Goal: Task Accomplishment & Management: Use online tool/utility

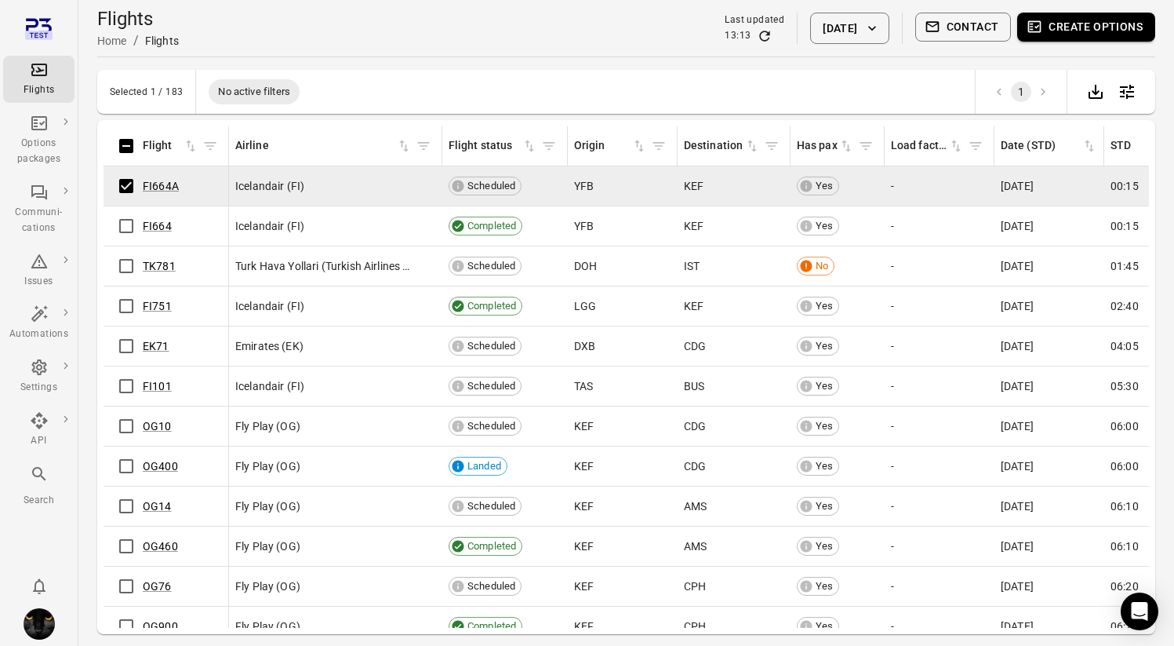
click at [1100, 16] on button "Create options" at bounding box center [1086, 27] width 138 height 29
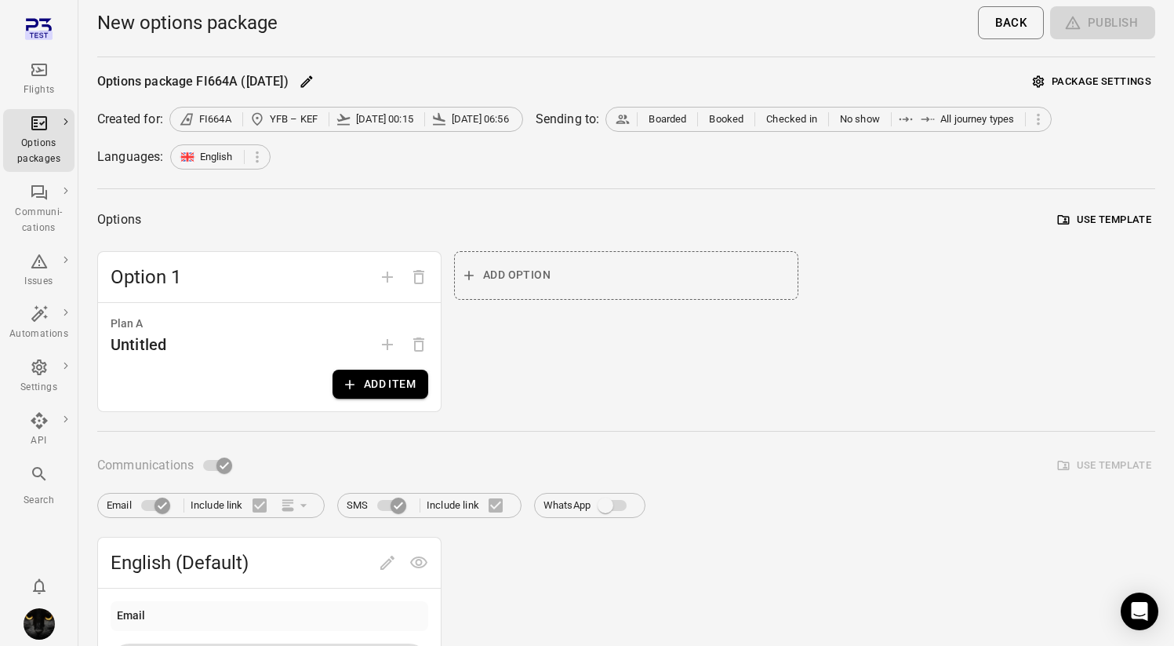
click at [1099, 79] on button "Package settings" at bounding box center [1092, 82] width 126 height 24
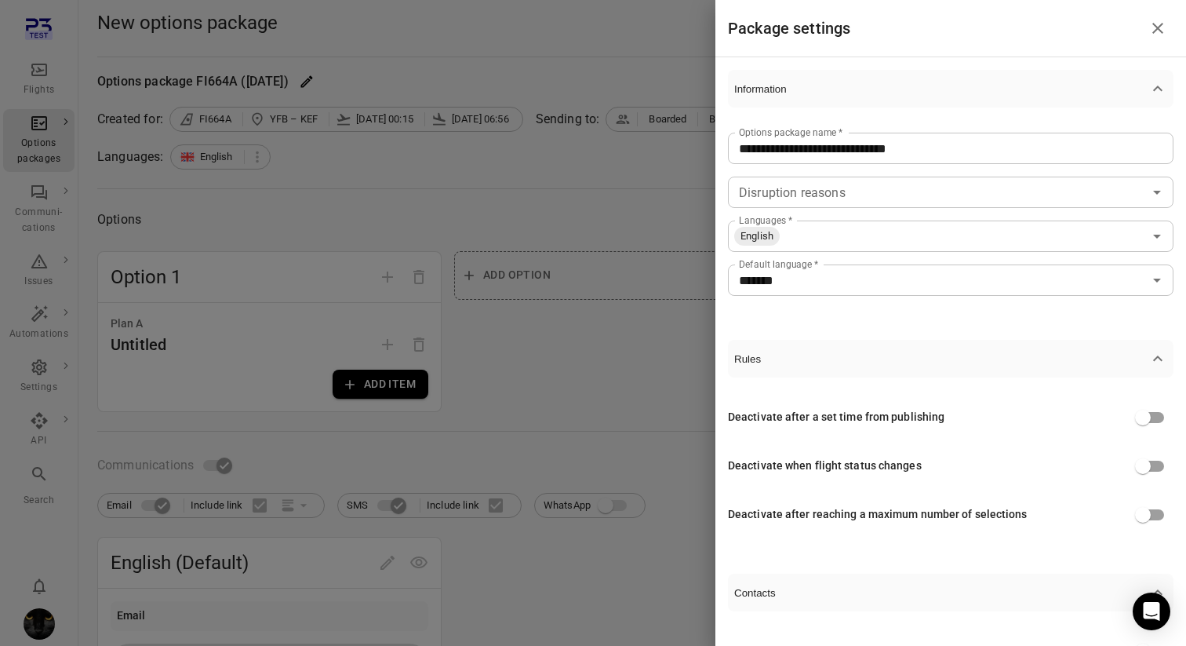
scroll to position [58, 0]
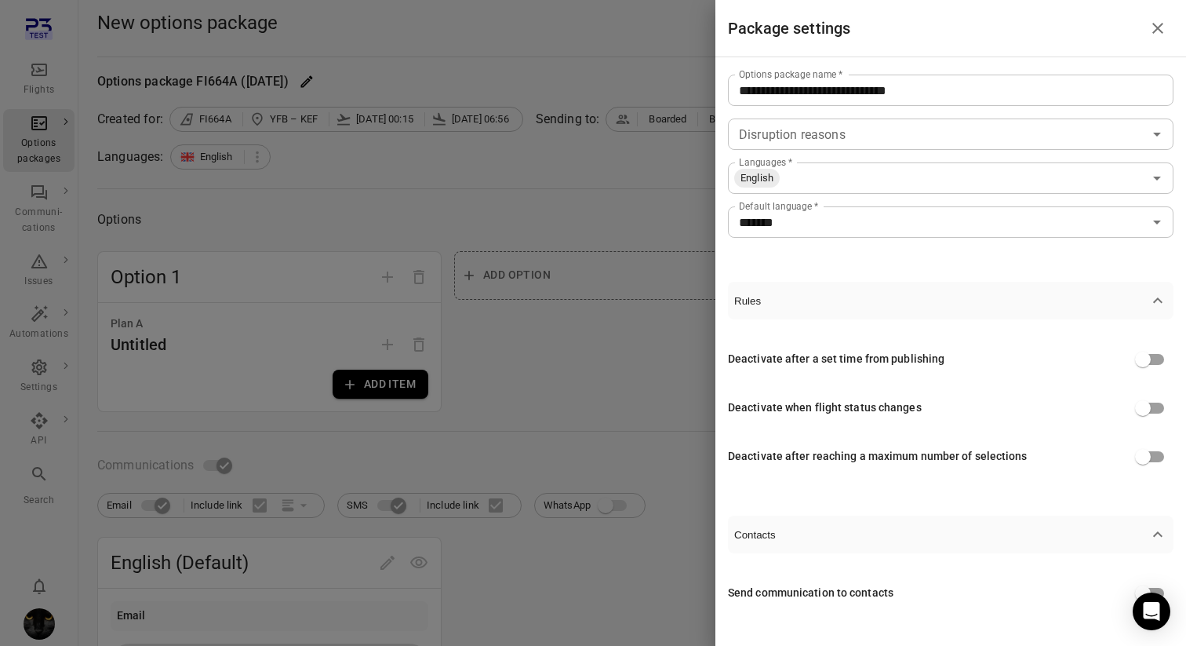
click at [1111, 457] on div "Deactivate after reaching a maximum number of selections" at bounding box center [951, 457] width 446 height 30
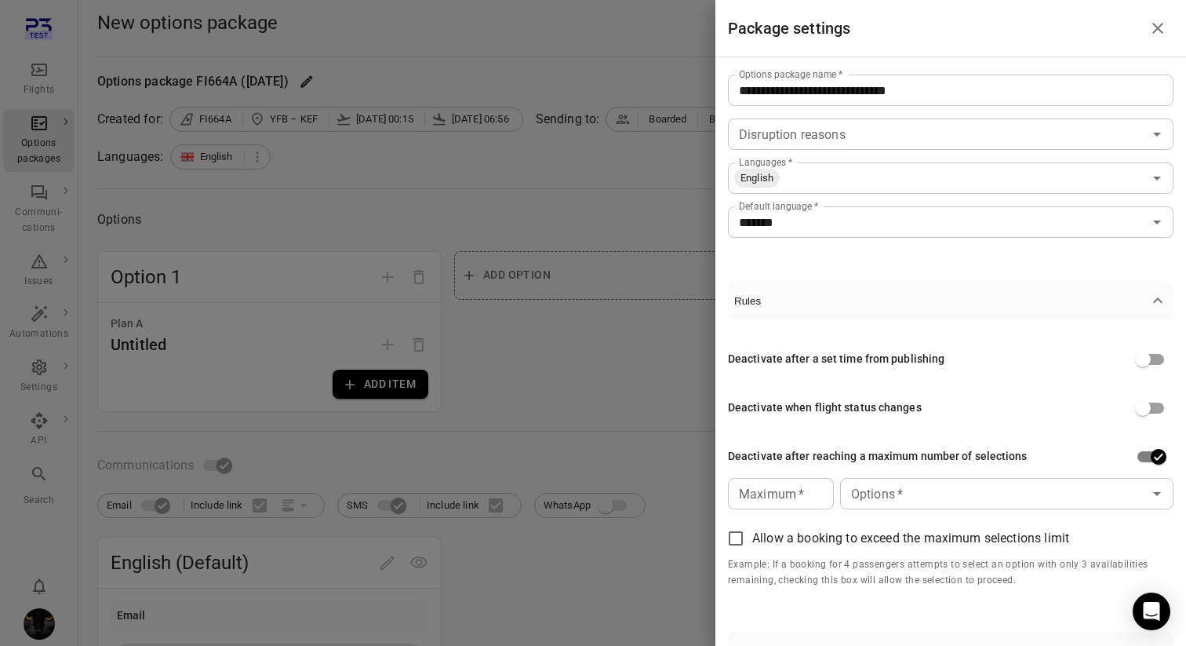
scroll to position [175, 0]
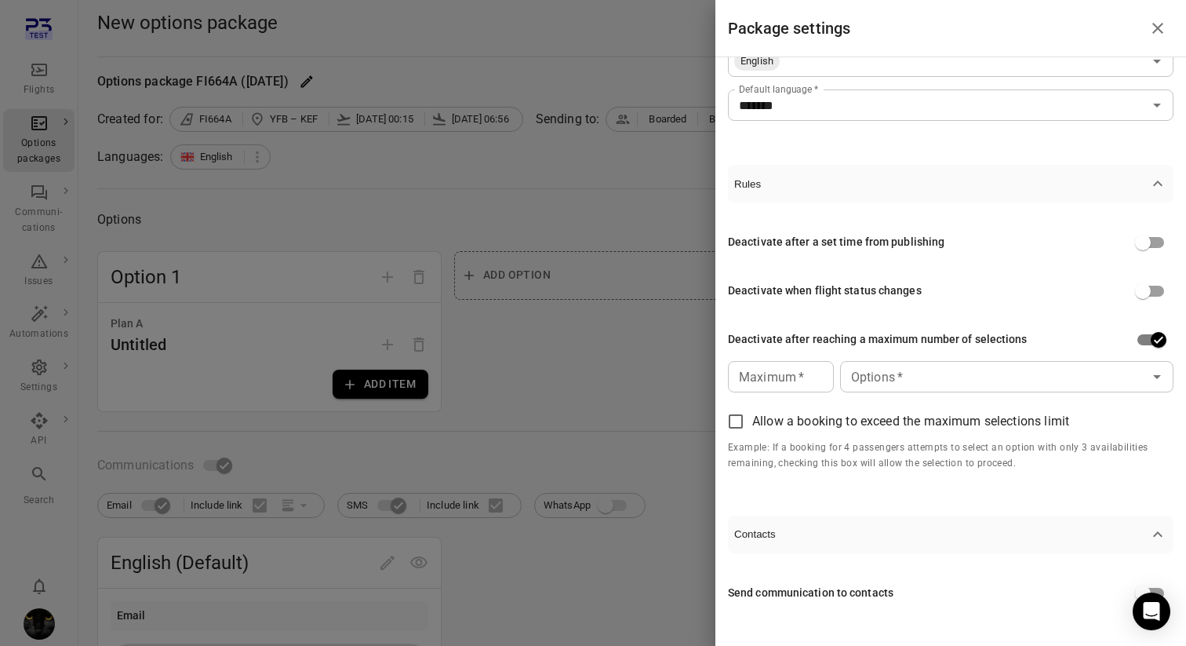
click at [790, 380] on div "Maximum   * Maximum   *" at bounding box center [781, 376] width 106 height 31
click at [814, 366] on input "Maximum   *" at bounding box center [781, 376] width 106 height 31
click at [816, 371] on input "*" at bounding box center [781, 376] width 106 height 31
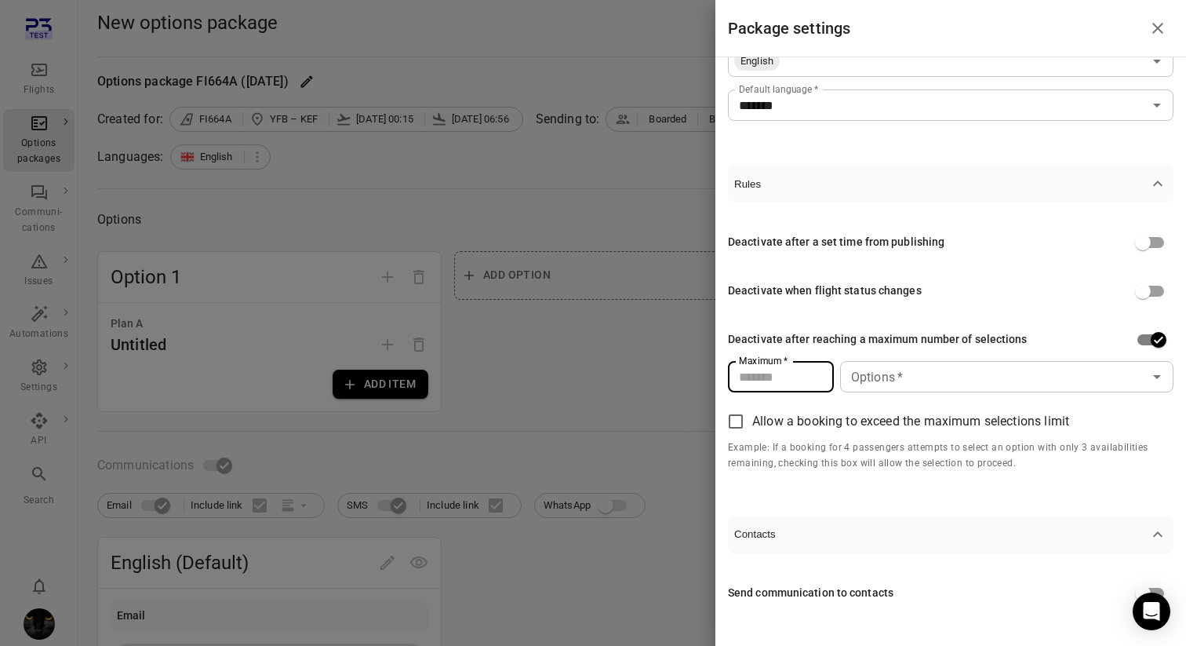
click at [816, 371] on input "*" at bounding box center [781, 376] width 106 height 31
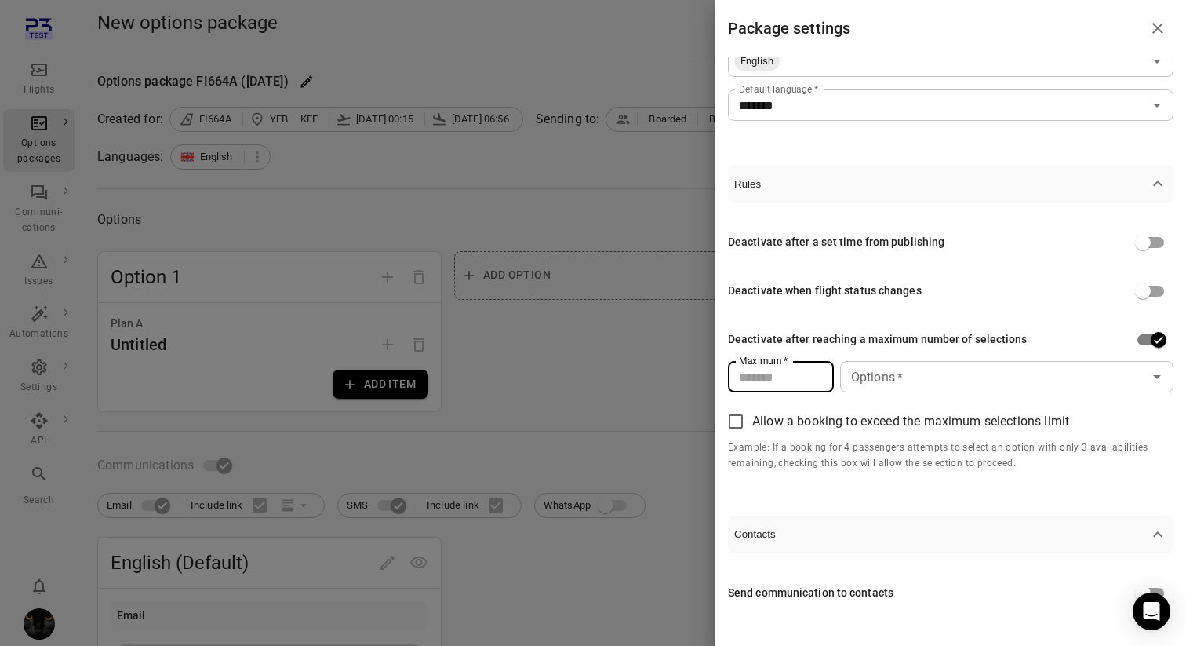
click at [816, 371] on input "*" at bounding box center [781, 376] width 106 height 31
type input "**"
click at [816, 371] on input "**" at bounding box center [781, 376] width 106 height 31
click at [883, 377] on div "Options   * Options   *" at bounding box center [1006, 376] width 333 height 31
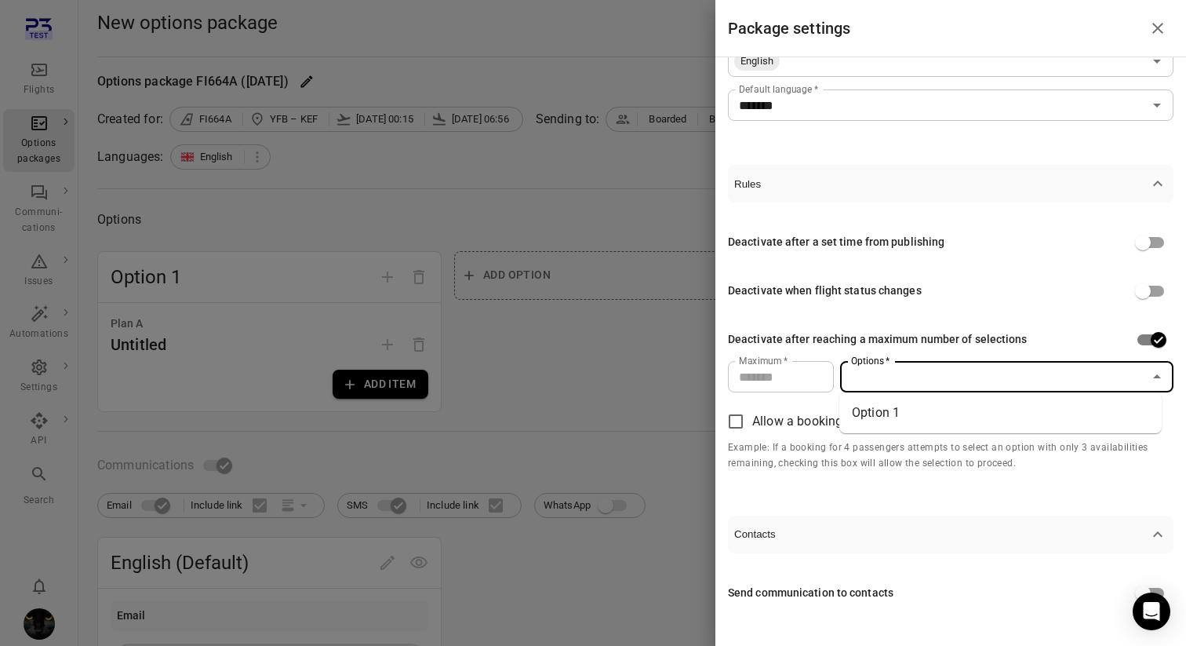
click at [882, 422] on li "Option 1" at bounding box center [1000, 413] width 322 height 28
click at [575, 387] on div at bounding box center [593, 323] width 1186 height 646
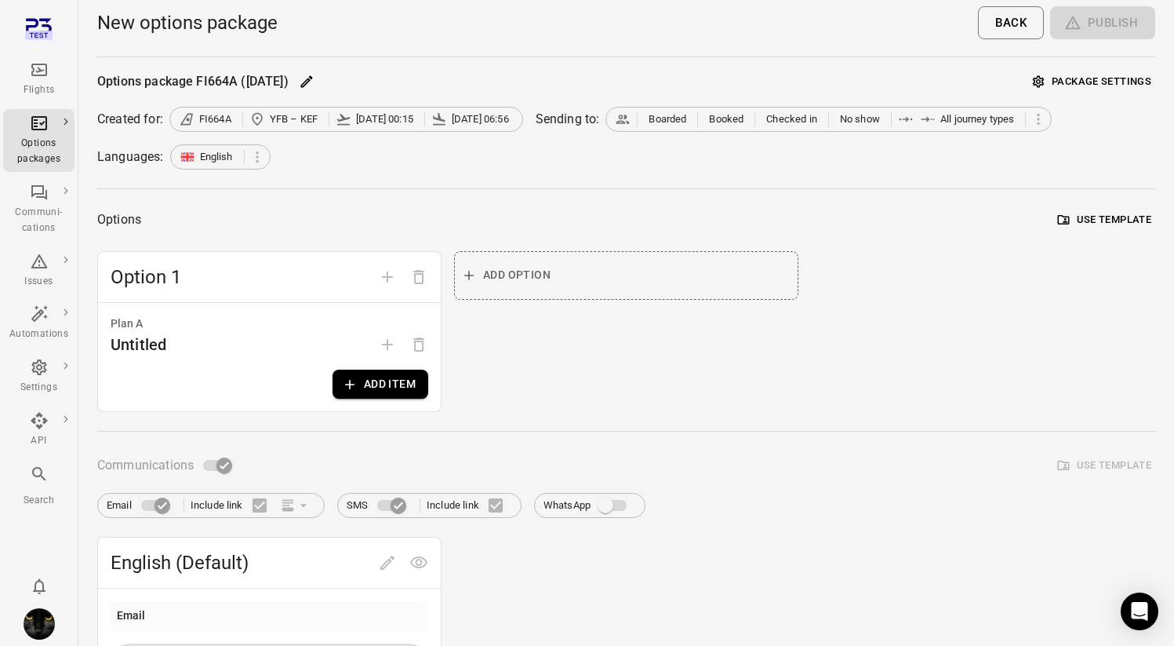
click at [573, 263] on div "Add option" at bounding box center [626, 331] width 344 height 161
click at [566, 275] on div "Add option" at bounding box center [626, 331] width 344 height 161
click at [501, 267] on div "Add option" at bounding box center [626, 331] width 344 height 161
click at [413, 380] on button "Add item" at bounding box center [381, 383] width 96 height 29
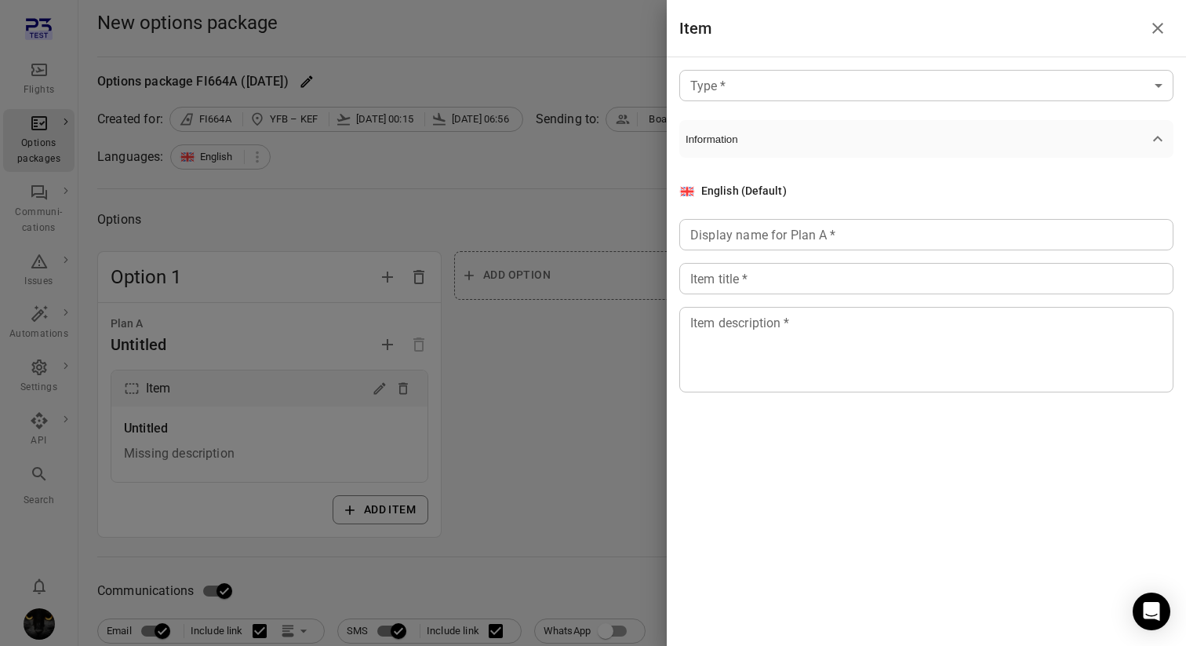
click at [497, 373] on div at bounding box center [593, 323] width 1186 height 646
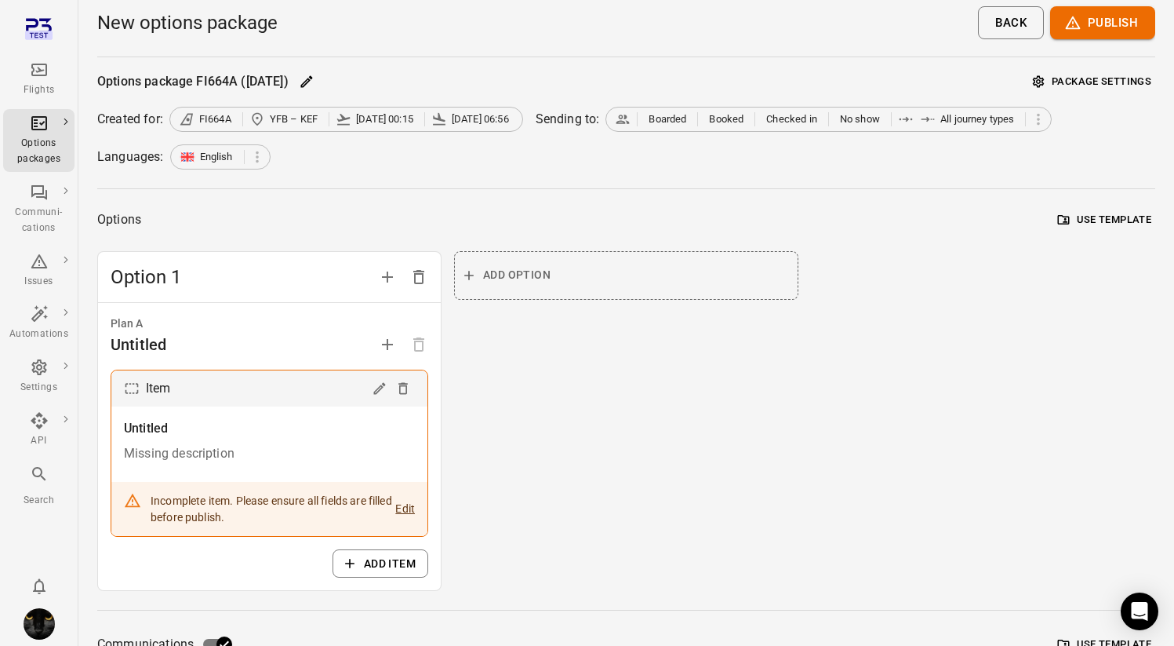
click at [519, 269] on span "Add option" at bounding box center [516, 275] width 67 height 20
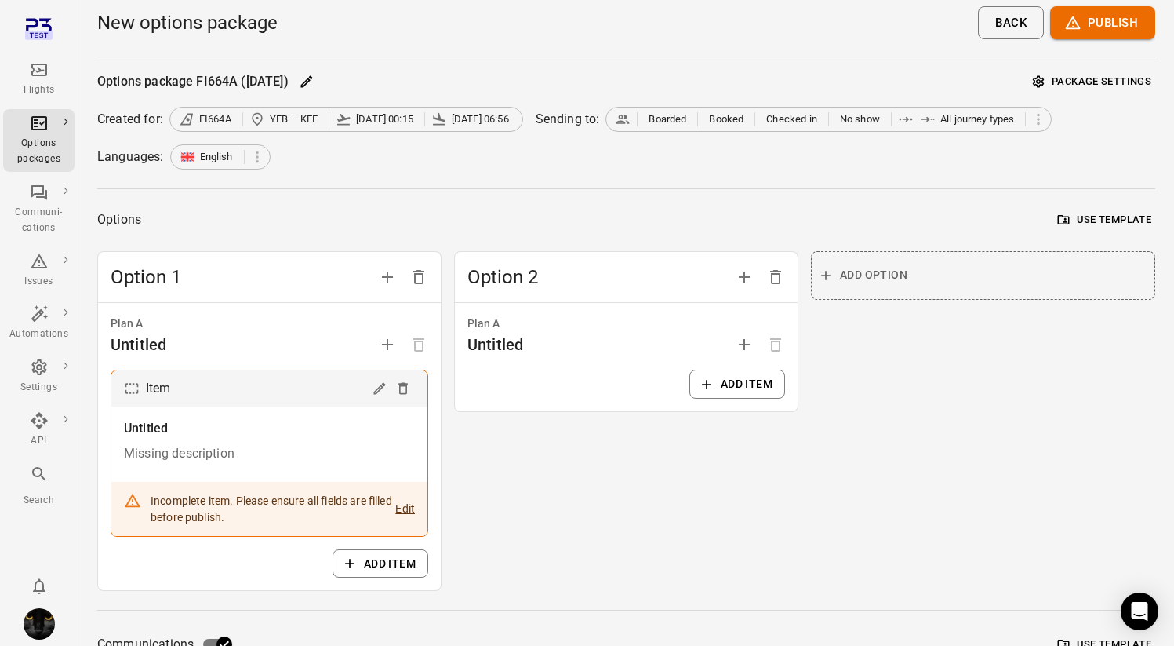
click at [846, 275] on span "Add option" at bounding box center [873, 275] width 67 height 20
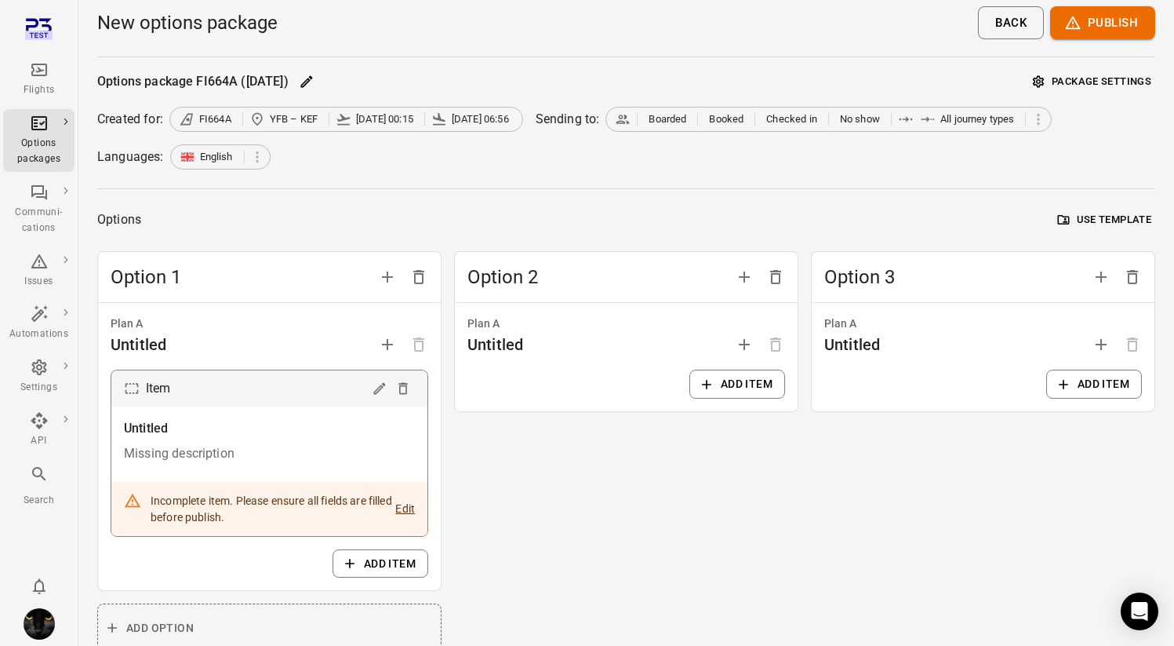
click at [1072, 83] on button "Package settings" at bounding box center [1092, 82] width 126 height 24
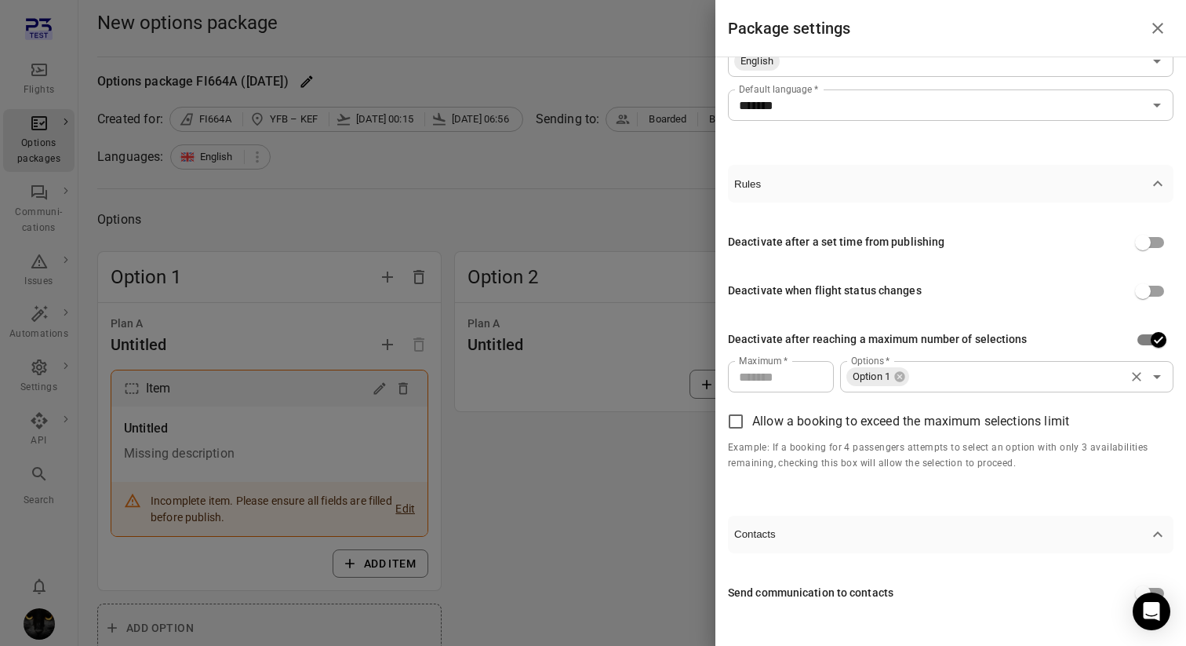
click at [942, 391] on div "Option 1 Options   *" at bounding box center [1006, 376] width 333 height 31
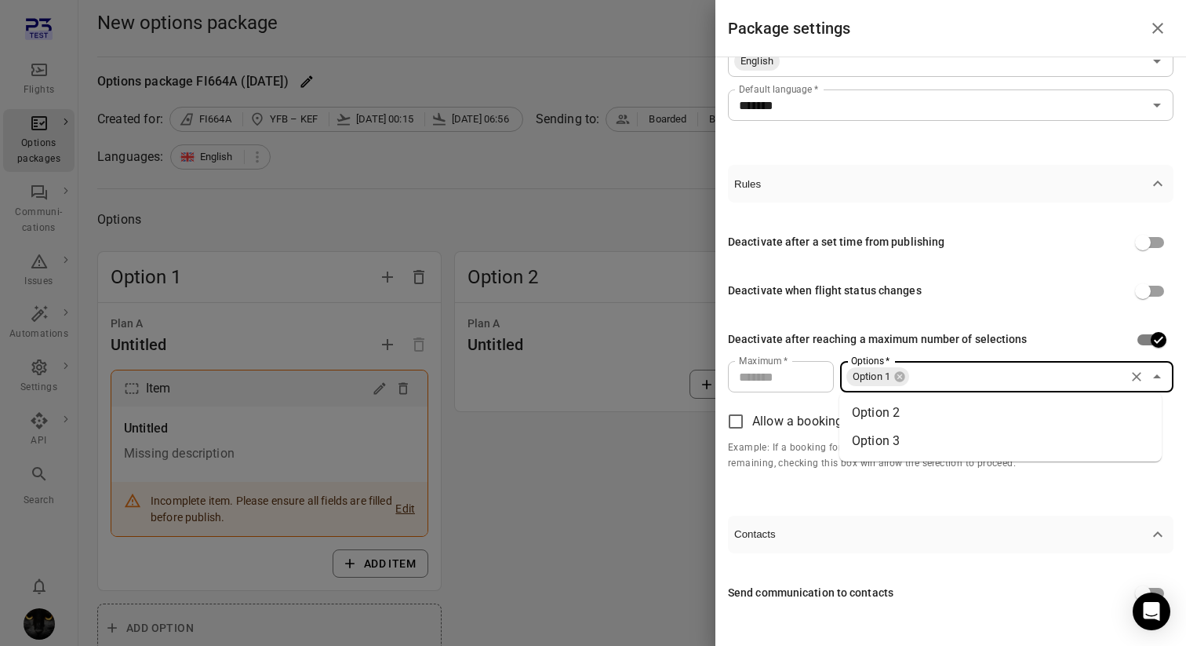
click at [941, 406] on li "Option 2" at bounding box center [1000, 413] width 322 height 28
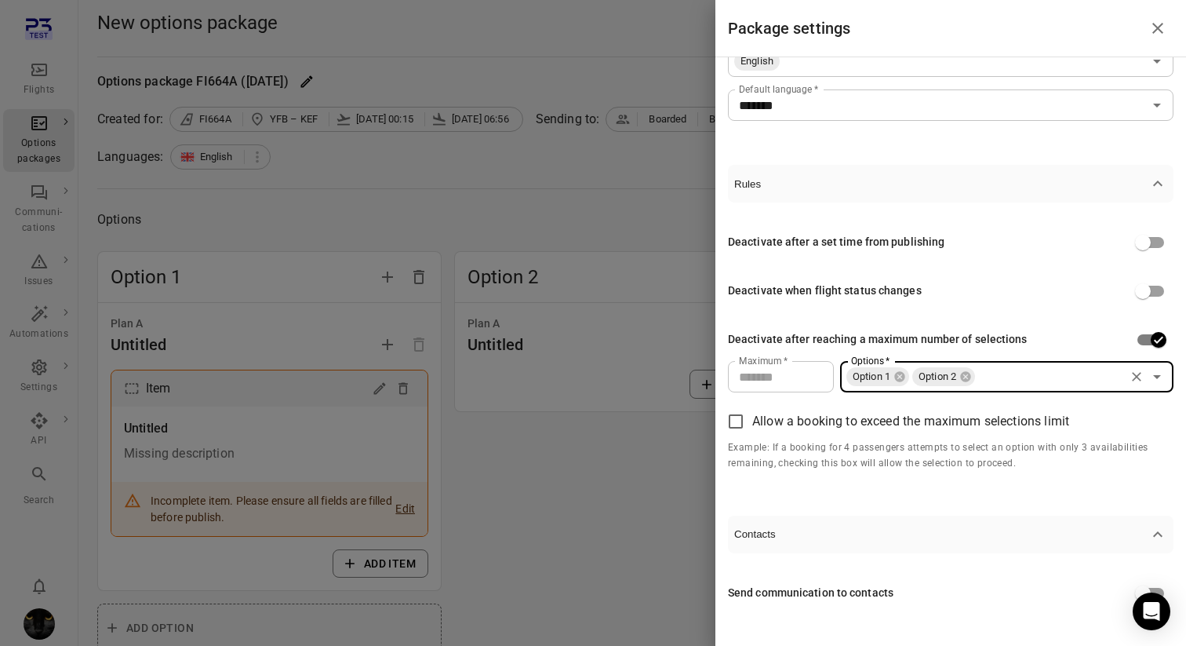
click at [981, 380] on input "Options   *" at bounding box center [1050, 377] width 146 height 22
click at [980, 406] on li "Option 3" at bounding box center [1000, 413] width 322 height 28
